Goal: Task Accomplishment & Management: Manage account settings

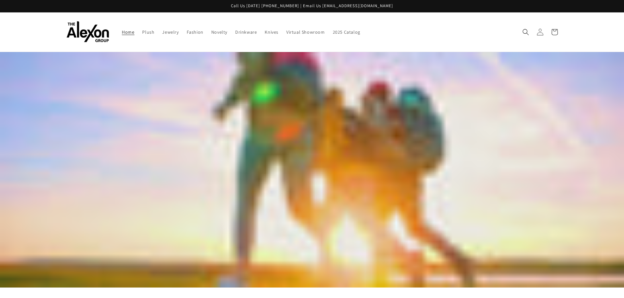
click at [537, 33] on icon at bounding box center [539, 31] width 7 height 7
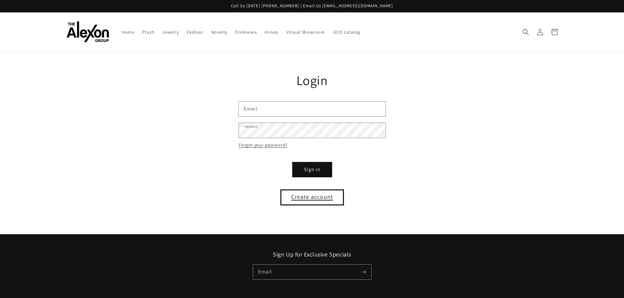
click at [312, 200] on link "Create account" at bounding box center [312, 197] width 62 height 15
